Goal: Information Seeking & Learning: Understand process/instructions

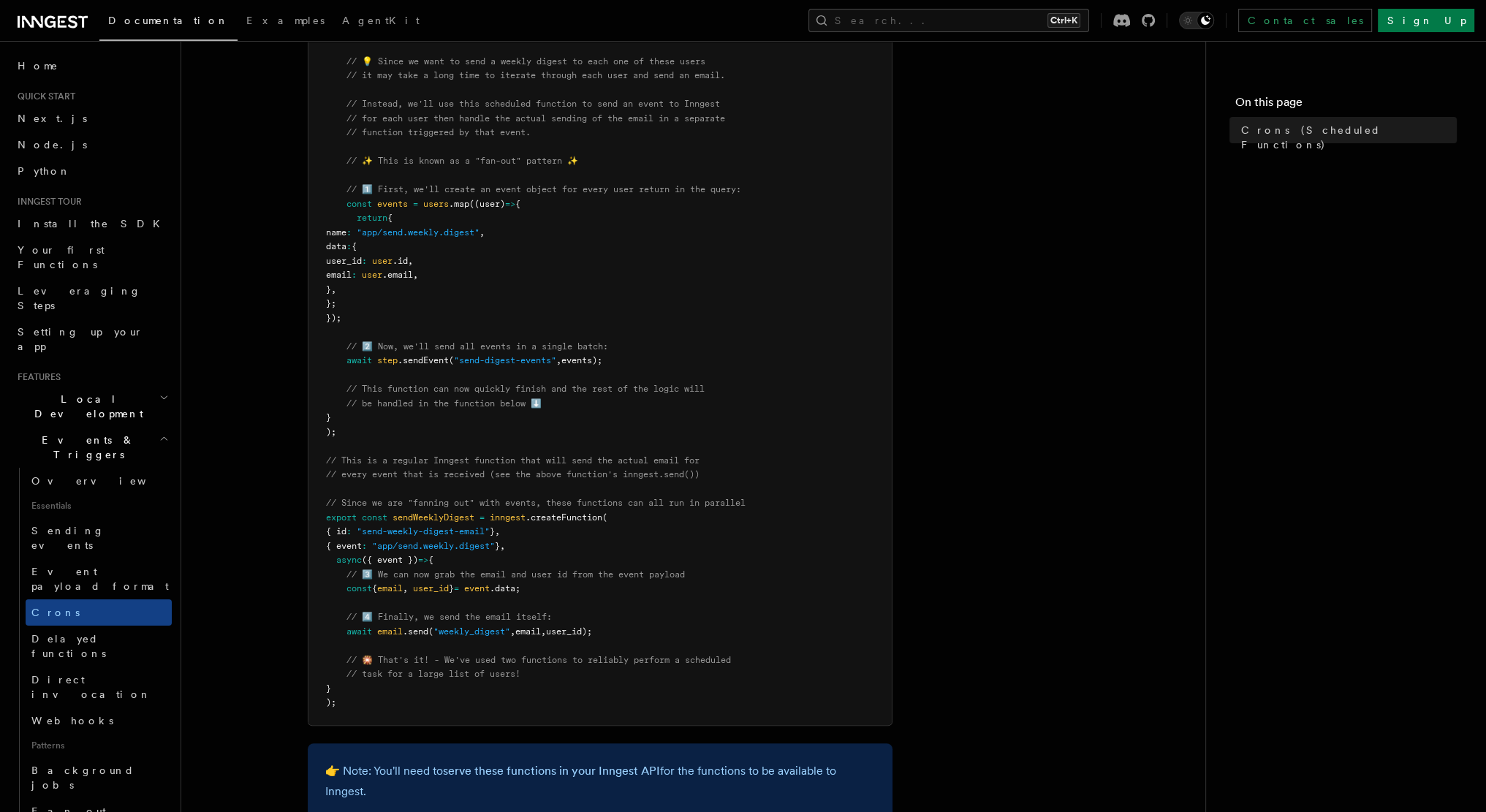
scroll to position [791, 0]
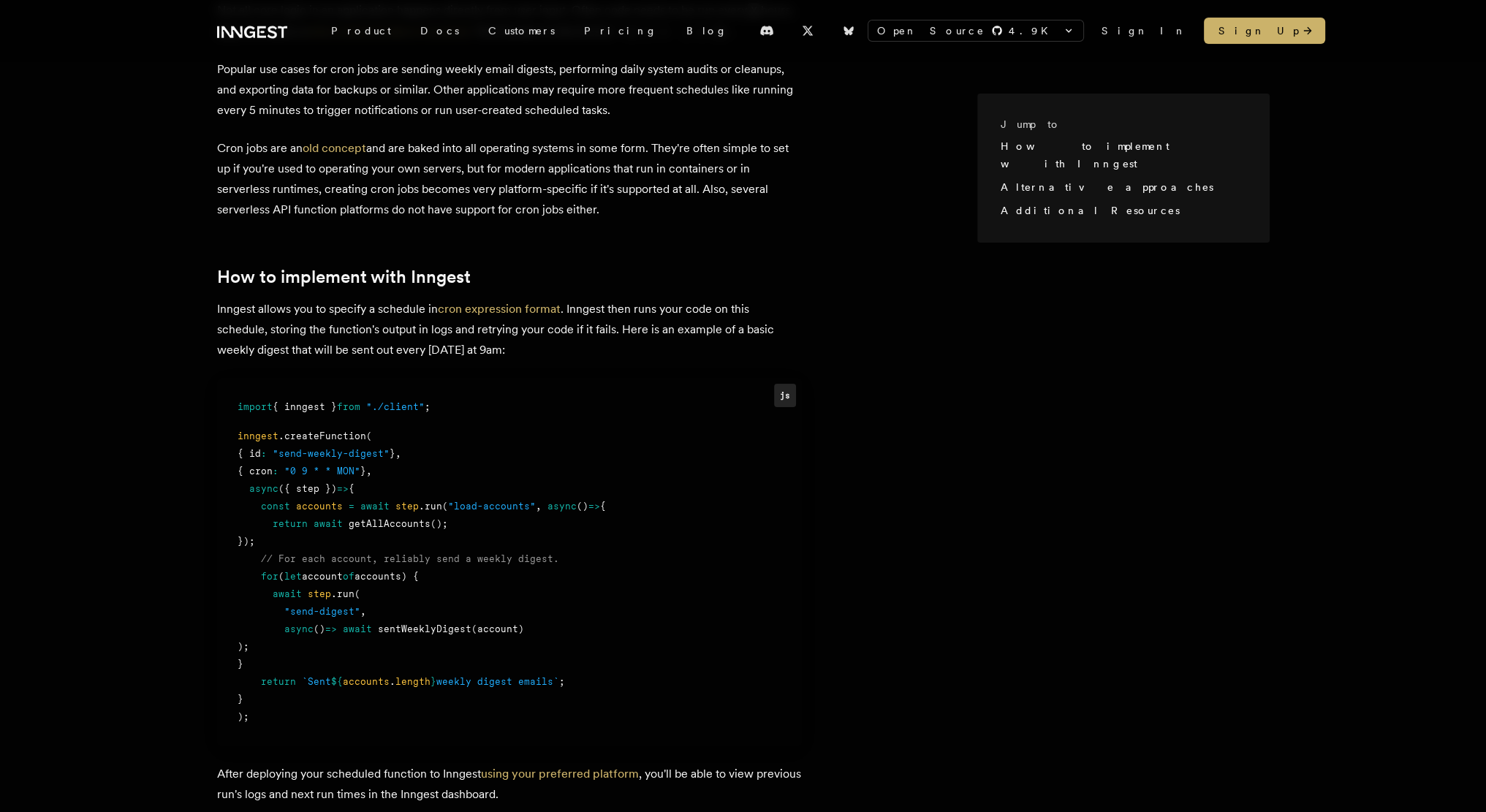
scroll to position [366, 0]
click at [515, 304] on link "cron expression format" at bounding box center [499, 309] width 123 height 14
